Goal: Transaction & Acquisition: Purchase product/service

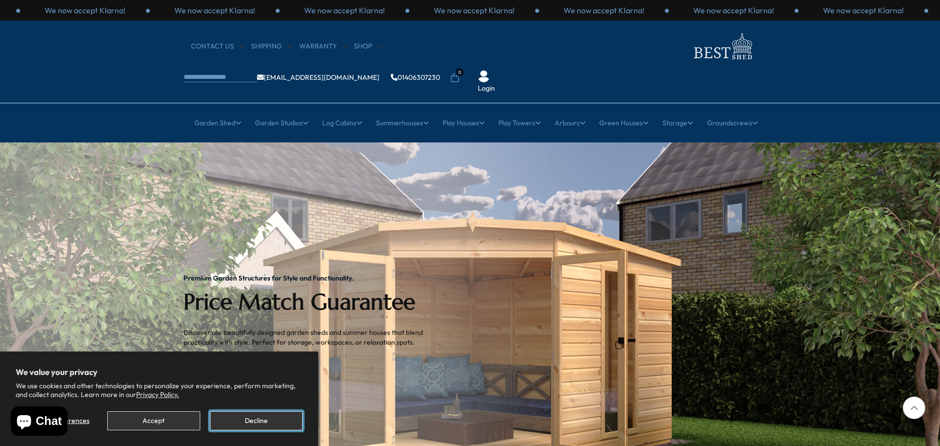
click at [266, 425] on button "Decline" at bounding box center [256, 420] width 93 height 19
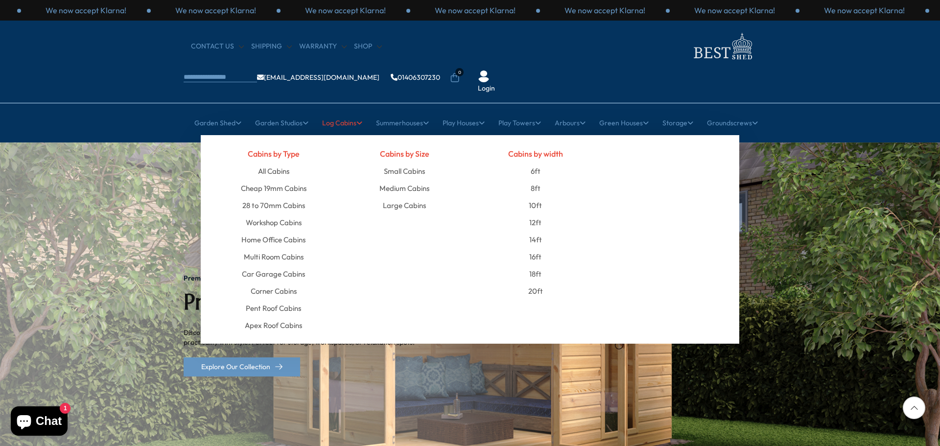
click at [330, 111] on link "Log Cabins" at bounding box center [342, 123] width 40 height 24
click at [537, 163] on link "6ft" at bounding box center [536, 171] width 10 height 17
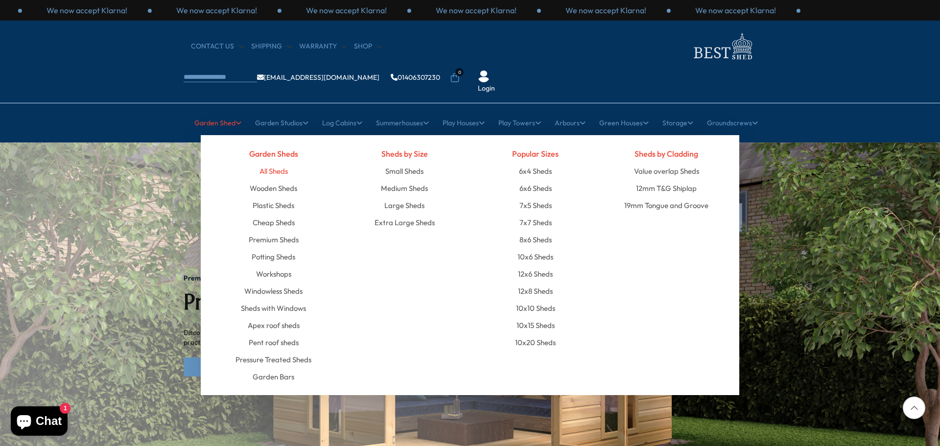
click at [264, 163] on link "All Sheds" at bounding box center [274, 171] width 28 height 17
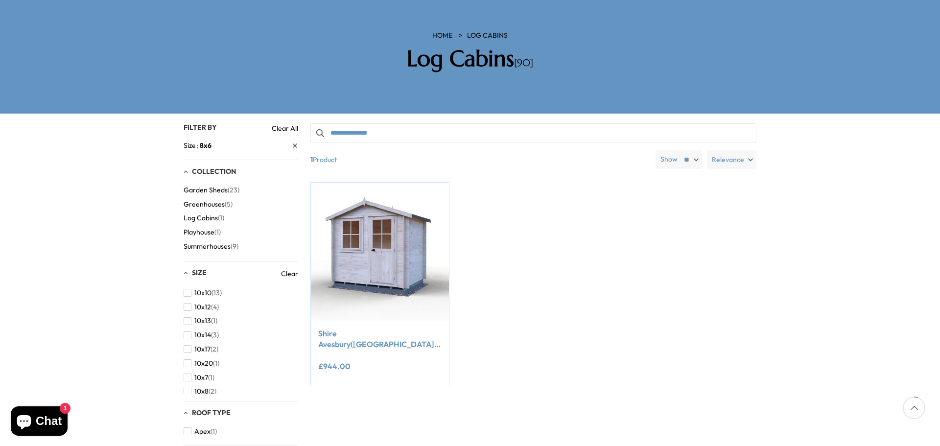
scroll to position [147, 0]
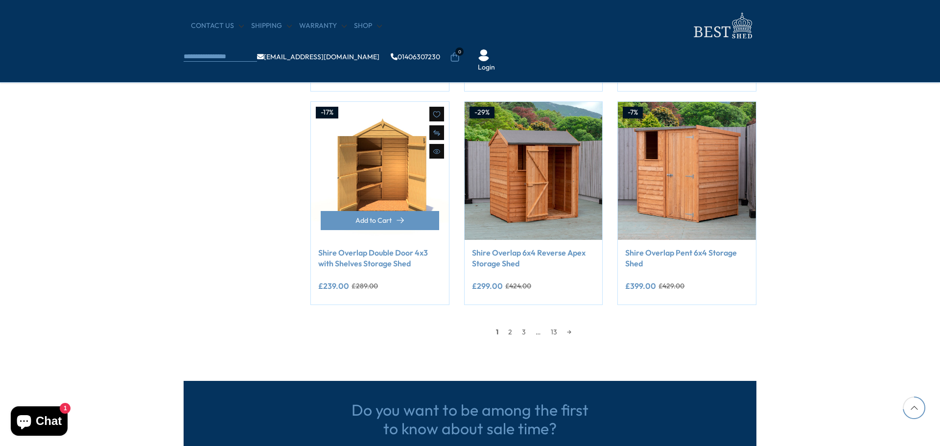
scroll to position [734, 0]
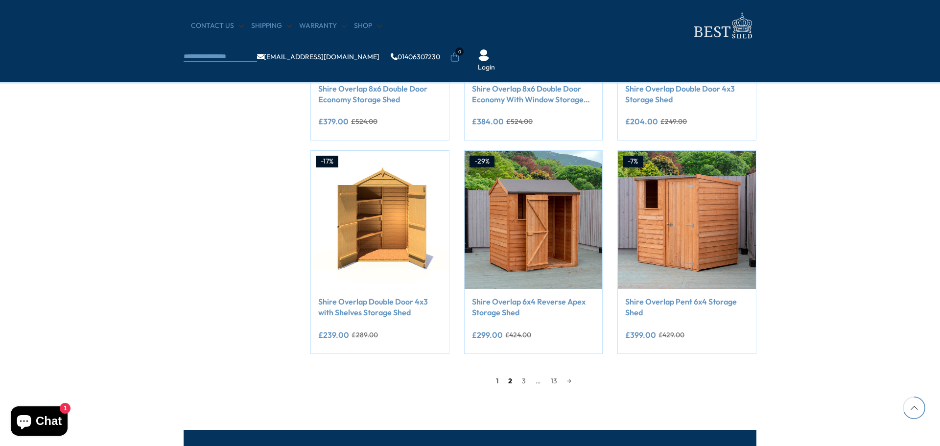
click at [508, 379] on link "2" at bounding box center [510, 381] width 14 height 15
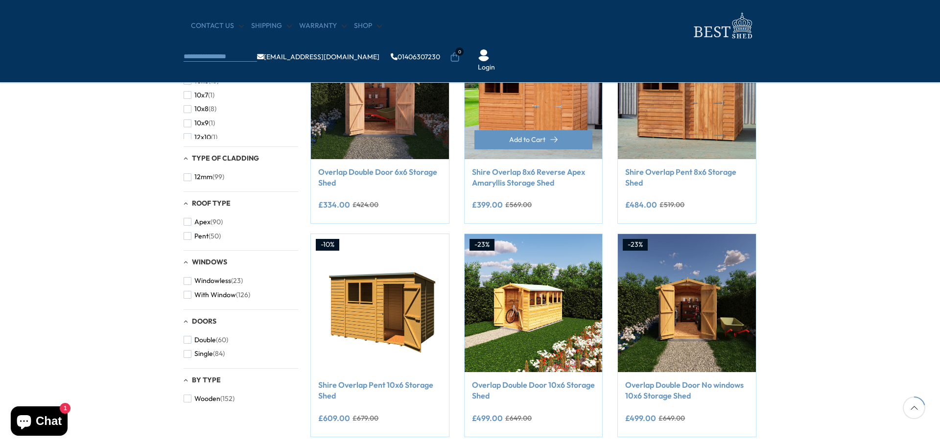
scroll to position [40, 0]
